Goal: Check status

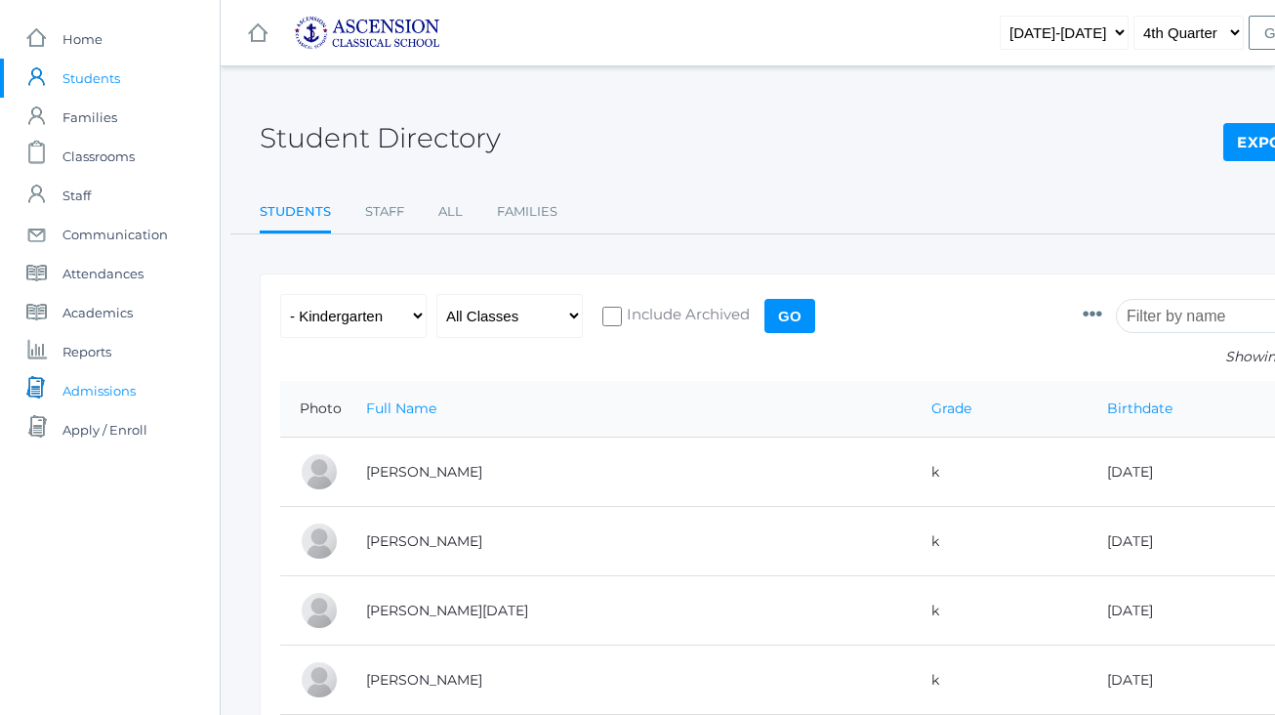
click at [99, 391] on span "Admissions" at bounding box center [98, 390] width 73 height 39
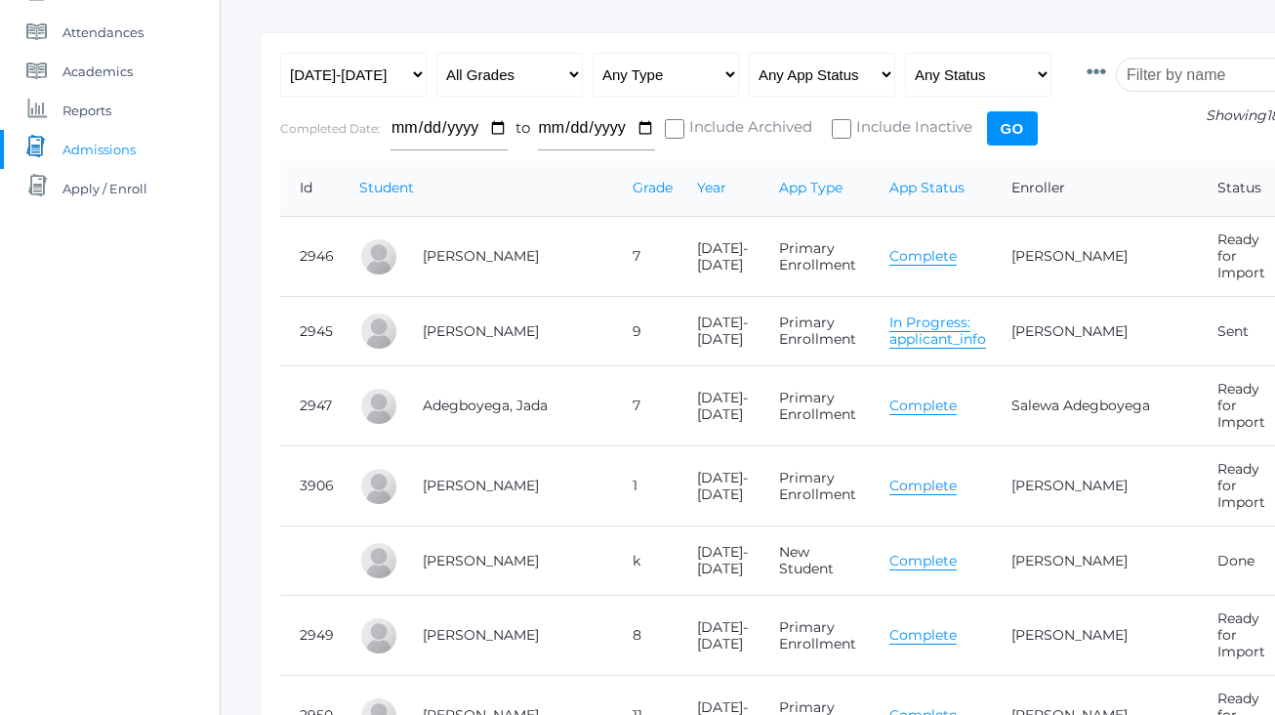
scroll to position [242, 0]
click at [527, 530] on td "Anderson, Oscar" at bounding box center [508, 559] width 210 height 69
click at [949, 551] on link "Complete" at bounding box center [922, 560] width 67 height 19
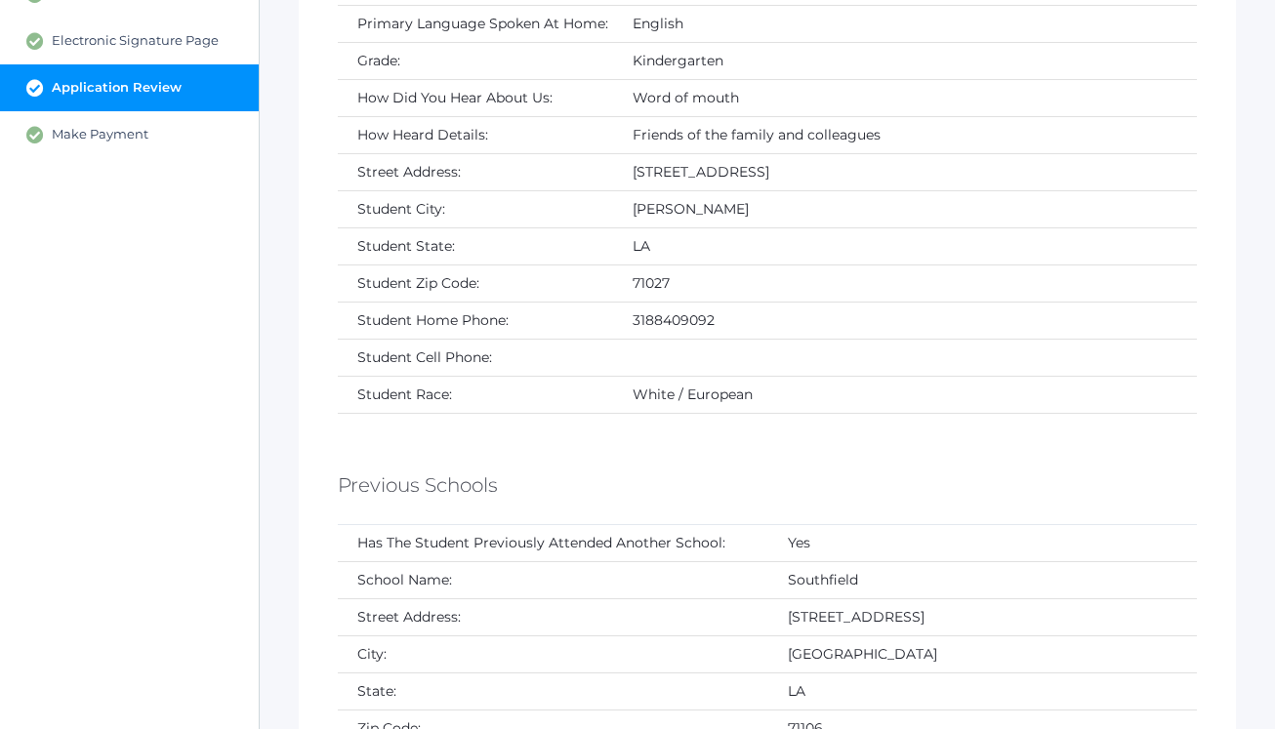
scroll to position [670, 0]
